Goal: Information Seeking & Learning: Find specific fact

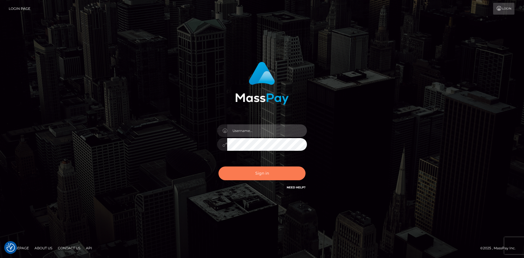
type input "Eduard Gavrilescu"
click at [252, 175] on button "Sign in" at bounding box center [261, 174] width 87 height 14
type input "Eduard Gavrilescu"
click at [253, 170] on button "Sign in" at bounding box center [261, 174] width 87 height 14
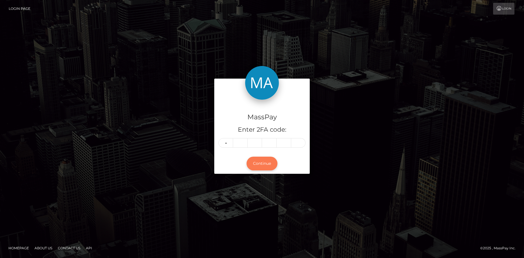
type input "4"
type input "5"
type input "4"
type input "5"
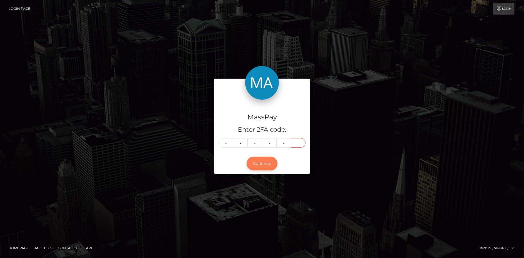
type input "4"
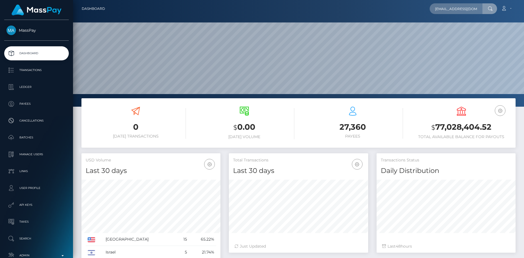
scroll to position [0, 14]
type input "stamatinalinardaki@gmail.com"
click at [450, 26] on link "STAMATINA LINARDAKI" at bounding box center [457, 29] width 55 height 10
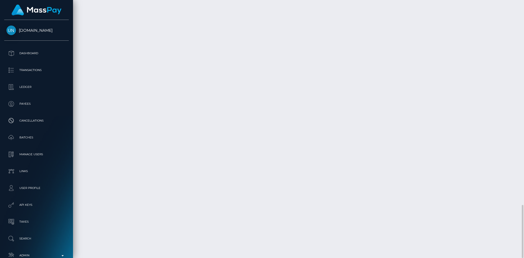
scroll to position [67, 139]
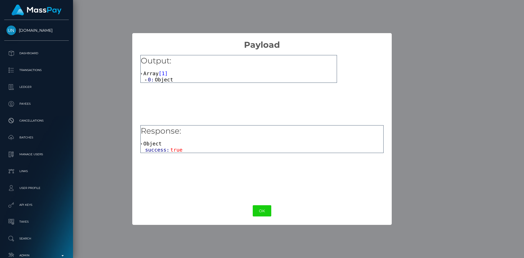
click at [177, 148] on span "true" at bounding box center [176, 150] width 12 height 6
click at [164, 79] on span "Object" at bounding box center [164, 80] width 18 height 6
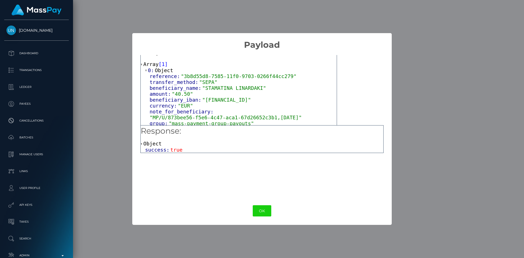
scroll to position [13, 0]
click at [253, 203] on div "OK No Cancel" at bounding box center [261, 210] width 259 height 17
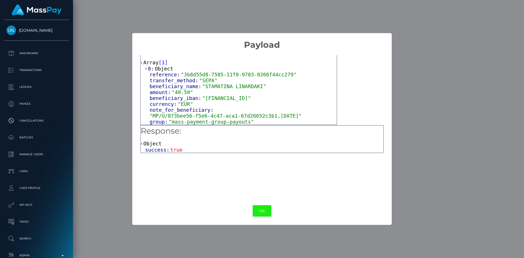
click at [257, 210] on button "OK" at bounding box center [262, 211] width 19 height 12
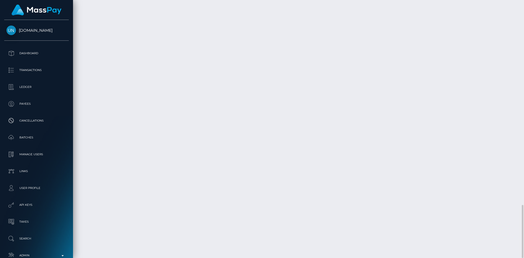
scroll to position [67, 139]
drag, startPoint x: 81, startPoint y: 197, endPoint x: 498, endPoint y: 200, distance: 416.2
copy tr "August 10, 2025 04:01AM Bank Deposit - SEPA / Confirmation: 3b8d55d8-7585-11f0-…"
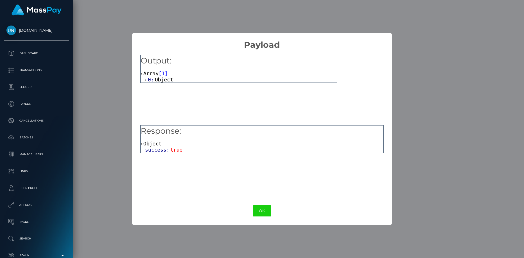
click at [162, 84] on div "Output: Array [ 1 ] 0: Object" at bounding box center [238, 90] width 197 height 70
click at [161, 79] on span "Object" at bounding box center [164, 80] width 18 height 6
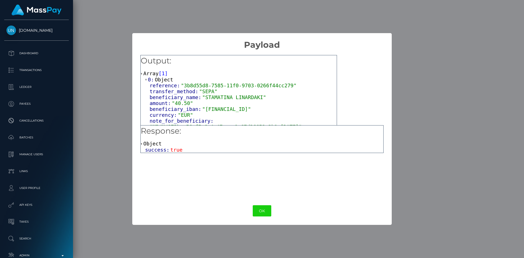
click at [208, 111] on span ""GR1801402440244002340029826"" at bounding box center [226, 109] width 49 height 6
copy span "GR1801402440244002340029826"
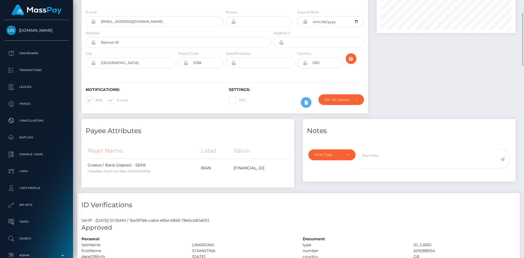
scroll to position [0, 0]
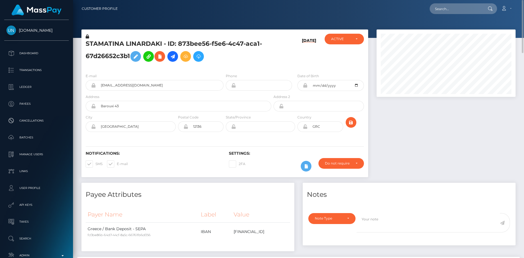
click at [108, 43] on h5 "STAMATINA LINARDAKI - ID: 873bee56-f5e6-4c47-aca1-67d26652c3b1" at bounding box center [177, 52] width 183 height 25
copy h5 "STAMATINA LINARDAKI - ID: 873bee56-f5e6-4c47-aca1-67d26652c3b1"
click at [452, 14] on input "text" at bounding box center [456, 8] width 53 height 11
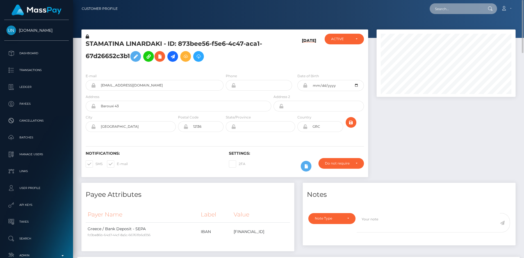
paste input "andrearojas0204@gmail.com"
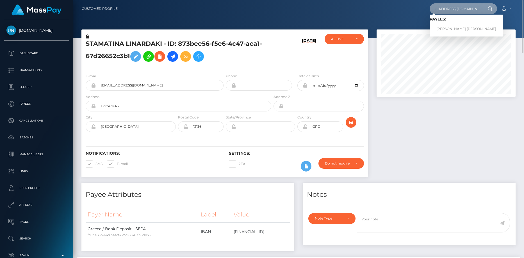
type input "andrearojas0204@gmail.com"
click at [453, 28] on link "ANDREA J ROJAS SANCHEZ" at bounding box center [466, 29] width 73 height 10
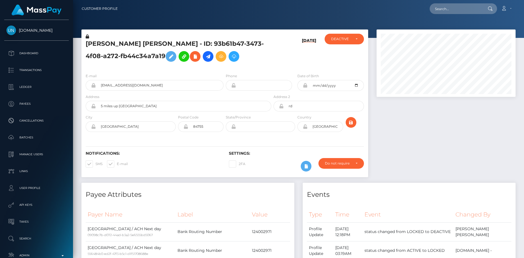
scroll to position [67, 139]
click at [117, 42] on h5 "ANDREA J ROJAS SANCHEZ - ID: 93b61b47-3473-4f08-a272-fb44c34a7a19" at bounding box center [177, 52] width 183 height 25
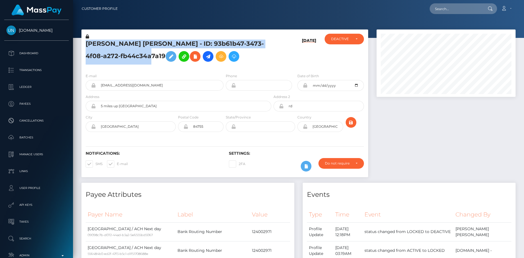
click at [117, 42] on h5 "ANDREA J ROJAS SANCHEZ - ID: 93b61b47-3473-4f08-a272-fb44c34a7a19" at bounding box center [177, 52] width 183 height 25
copy h5 "ANDREA J ROJAS SANCHEZ - ID: 93b61b47-3473-4f08-a272-fb44c34a7a19"
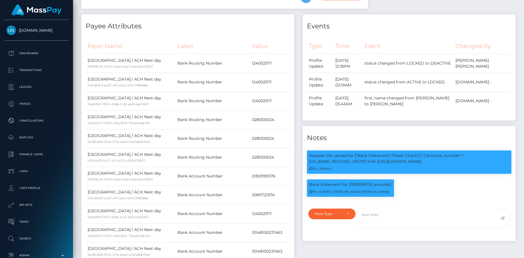
scroll to position [56, 0]
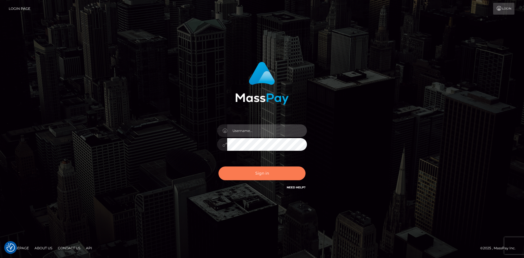
type input "[PERSON_NAME]"
click at [270, 177] on button "Sign in" at bounding box center [261, 174] width 87 height 14
type input "[PERSON_NAME]"
click at [268, 176] on button "Sign in" at bounding box center [261, 174] width 87 height 14
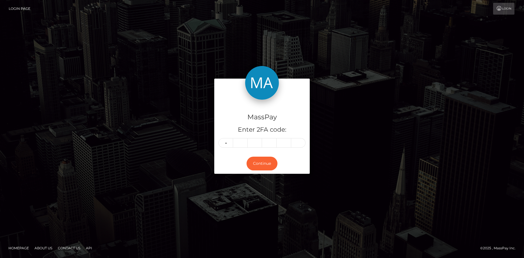
type input "7"
type input "1"
type input "2"
type input "1"
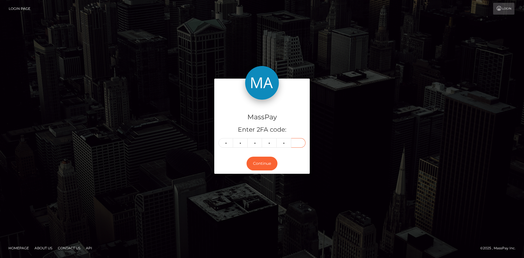
type input "2"
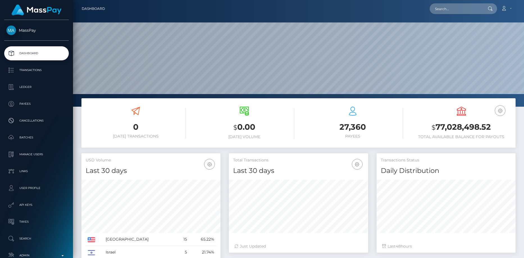
scroll to position [100, 139]
click at [443, 12] on input "text" at bounding box center [456, 8] width 53 height 11
paste input "txn canceled due to INACTIVE OR BLOCKED ACCOUNT"
type input "txn canceled due to INACTIVE OR BLOCKED ACCOUNT"
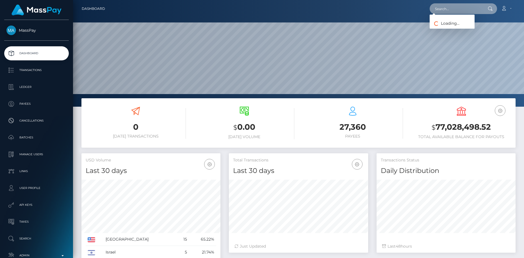
scroll to position [0, 0]
paste input "9c3bd8b5-9c31-428d-b853-f42dbddf5fed"
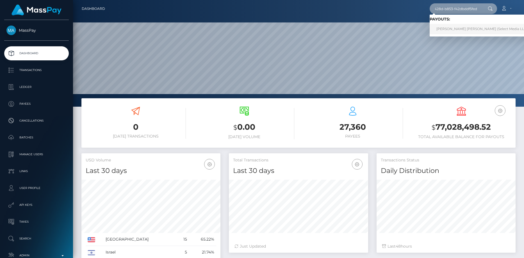
type input "9c3bd8b5-9c31-428d-b853-f42dbddf5fed"
click at [441, 31] on link "[PERSON_NAME] [PERSON_NAME] (Select Media LLC - )" at bounding box center [484, 29] width 108 height 10
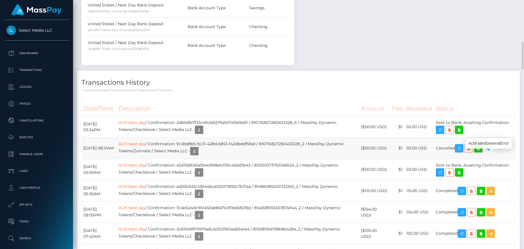
scroll to position [67, 139]
